Goal: Task Accomplishment & Management: Manage account settings

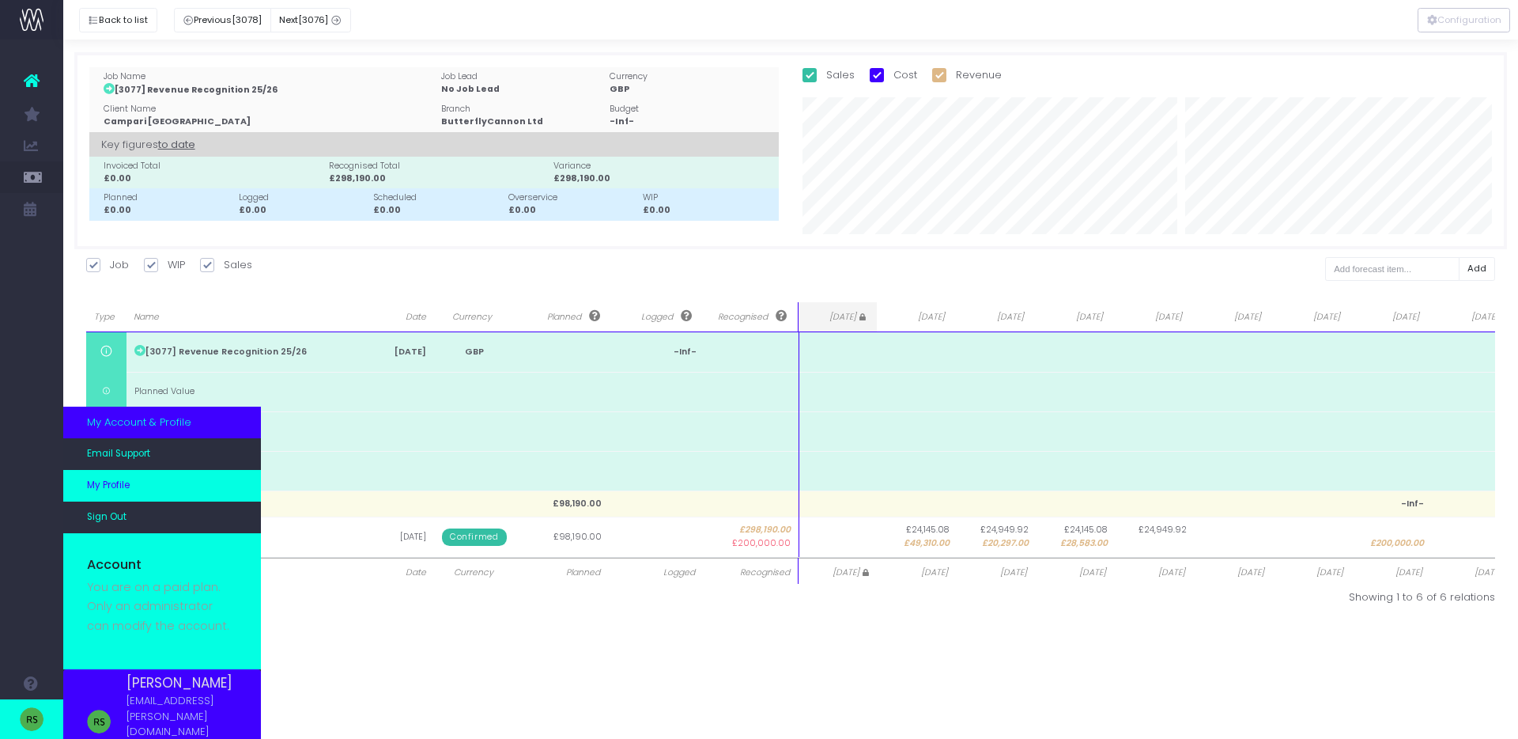
click at [113, 492] on span "My Profile" at bounding box center [108, 485] width 43 height 14
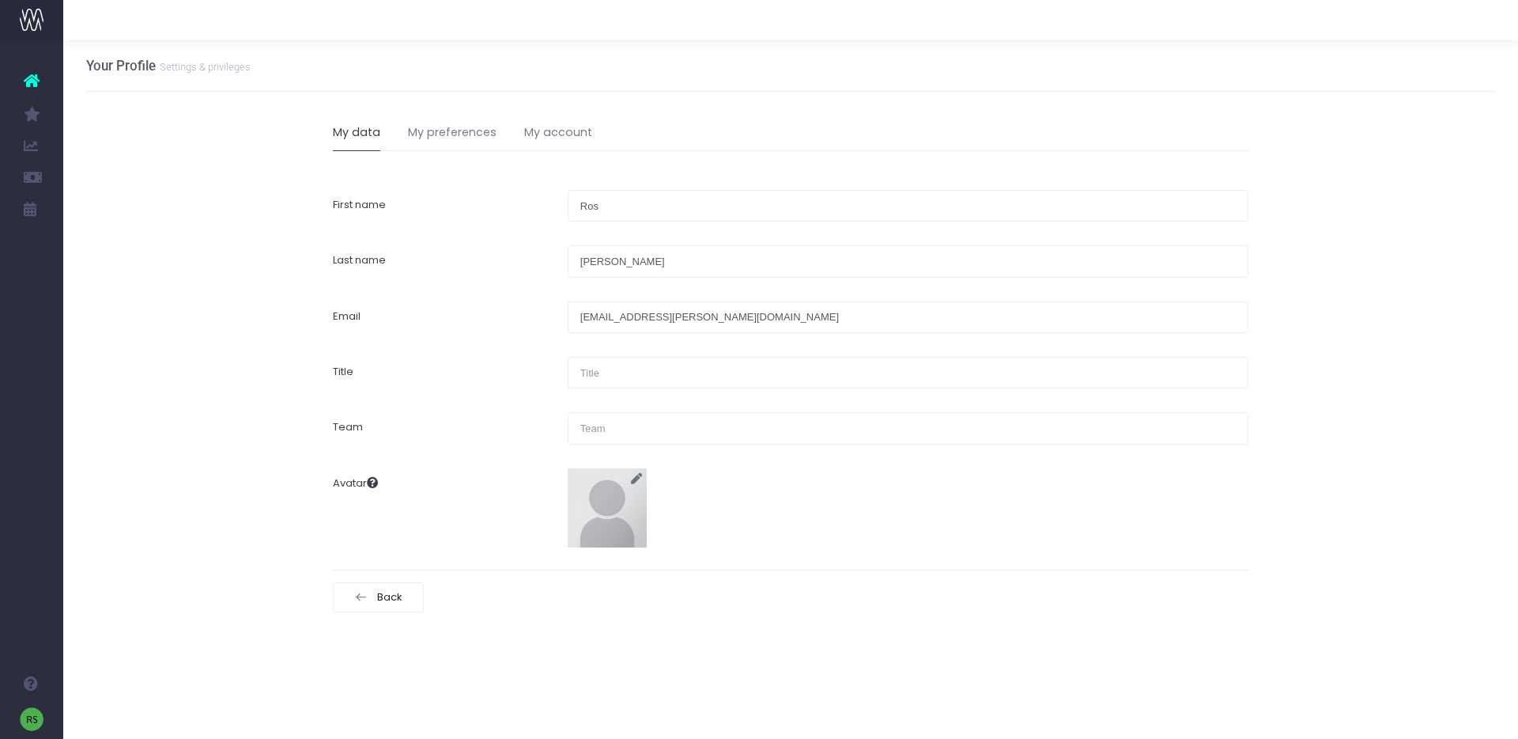
click at [36, 8] on img at bounding box center [32, 20] width 24 height 24
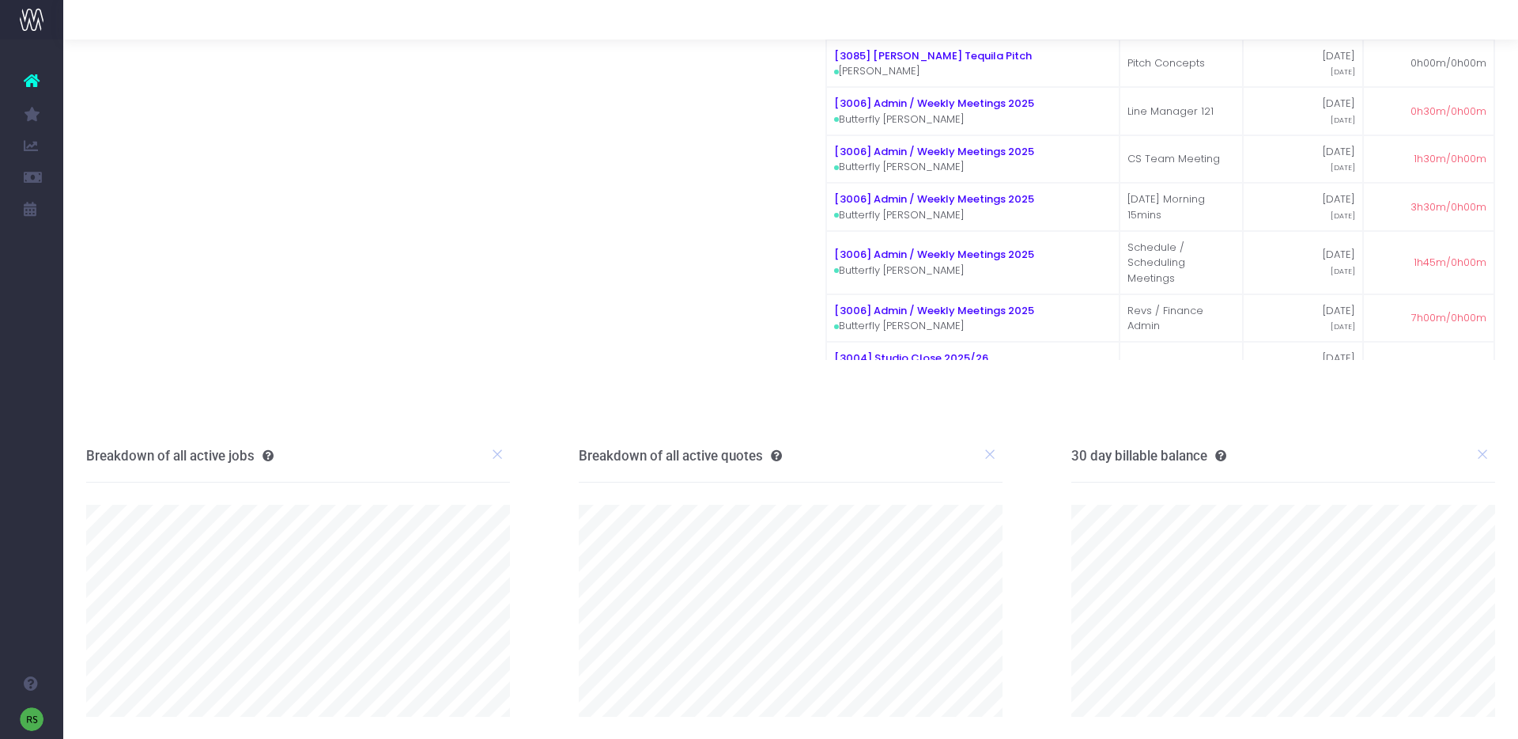
scroll to position [178, 0]
